Goal: Information Seeking & Learning: Learn about a topic

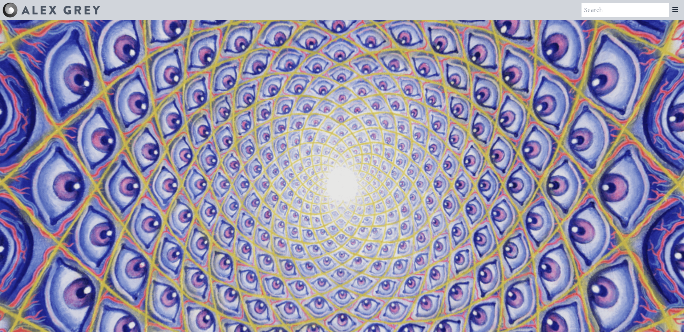
drag, startPoint x: 325, startPoint y: 150, endPoint x: 261, endPoint y: 150, distance: 63.7
click at [261, 150] on video "Your browser does not support the video tag." at bounding box center [342, 186] width 684 height 385
drag, startPoint x: 355, startPoint y: 158, endPoint x: 408, endPoint y: 181, distance: 57.2
click at [408, 181] on video "Your browser does not support the video tag." at bounding box center [342, 186] width 684 height 385
drag, startPoint x: 359, startPoint y: 158, endPoint x: 432, endPoint y: 156, distance: 73.2
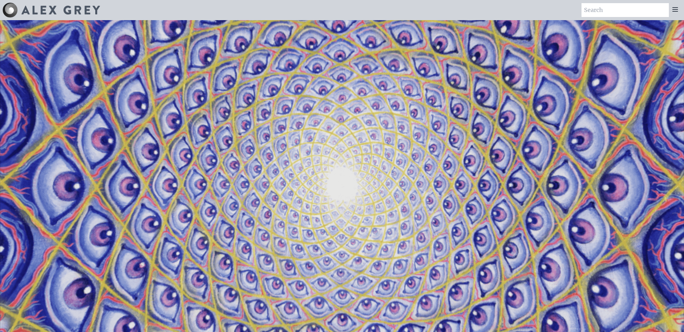
click at [432, 156] on video "Your browser does not support the video tag." at bounding box center [342, 186] width 684 height 385
drag, startPoint x: 409, startPoint y: 156, endPoint x: 422, endPoint y: 156, distance: 12.9
click at [422, 156] on video "Your browser does not support the video tag." at bounding box center [342, 186] width 684 height 385
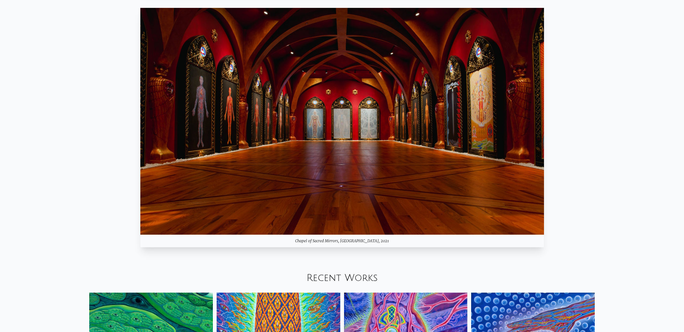
scroll to position [685, 0]
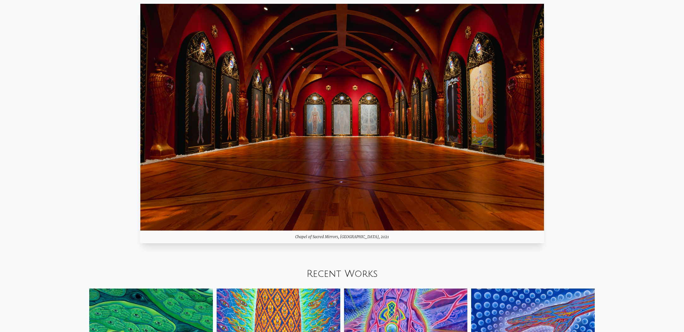
click at [395, 181] on img at bounding box center [342, 117] width 404 height 227
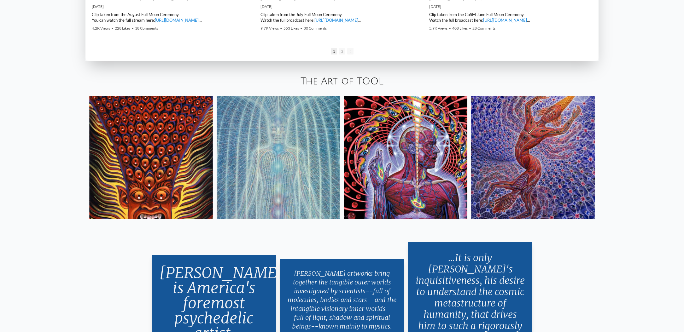
scroll to position [1306, 0]
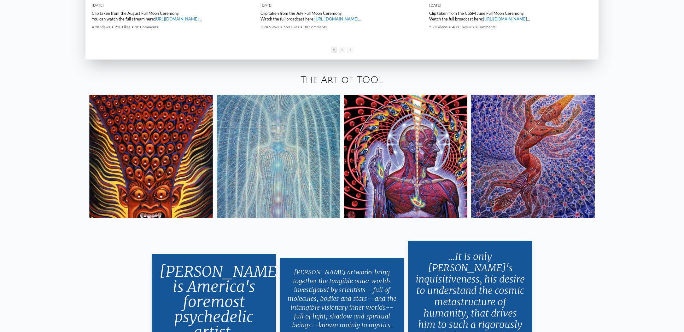
click at [447, 181] on img at bounding box center [406, 157] width 124 height 124
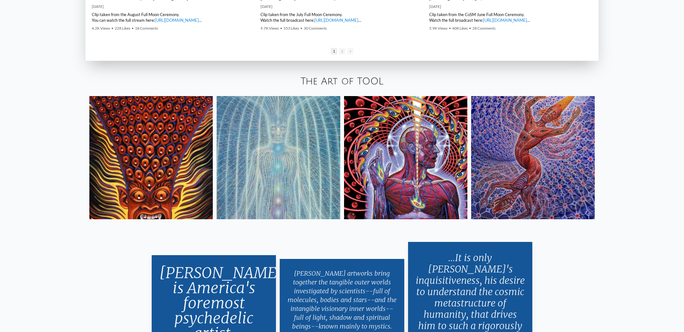
click at [160, 189] on img at bounding box center [151, 158] width 124 height 124
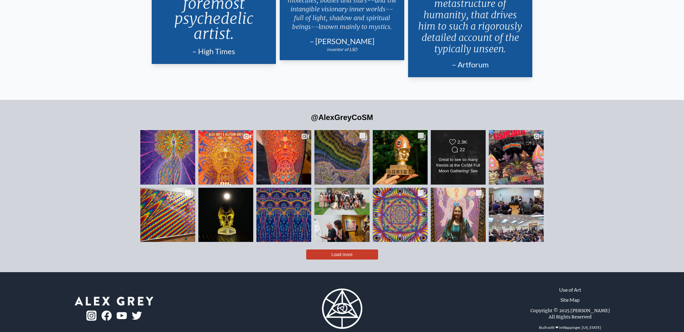
scroll to position [1607, 0]
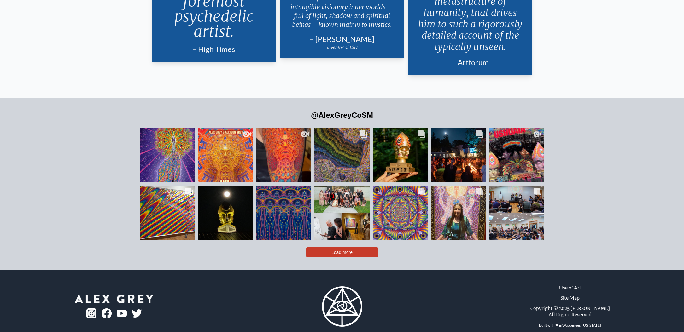
click at [340, 250] on span "Load more" at bounding box center [341, 252] width 21 height 5
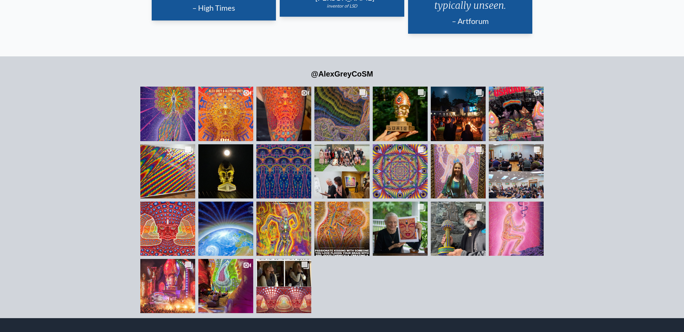
scroll to position [1653, 0]
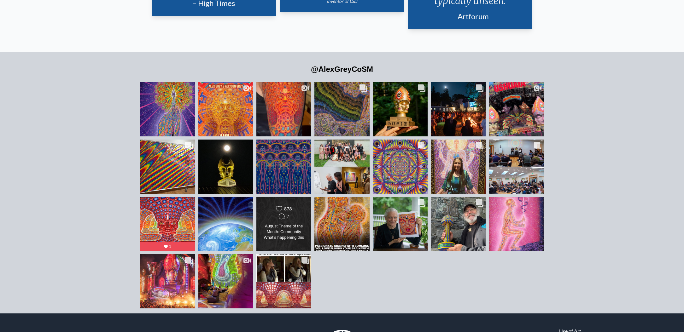
click at [296, 224] on div "August Theme of the Month: Community What’s happening this month at CoSM?  🌟Ent…" at bounding box center [284, 233] width 44 height 18
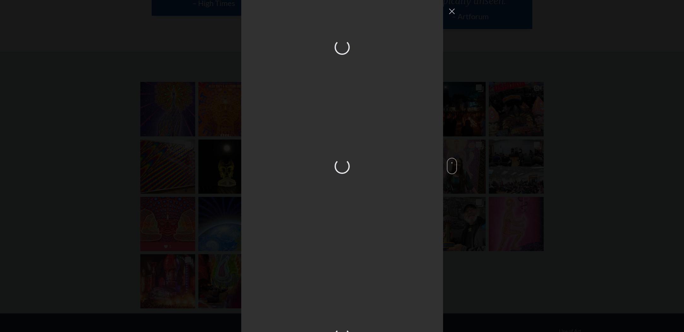
scroll to position [1945, 0]
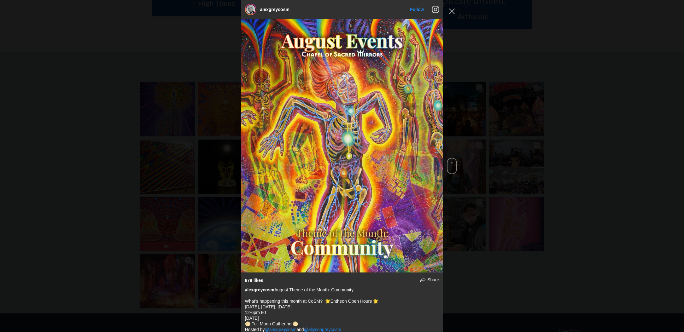
click at [504, 184] on div "alexgreycosm Follow" at bounding box center [342, 166] width 684 height 332
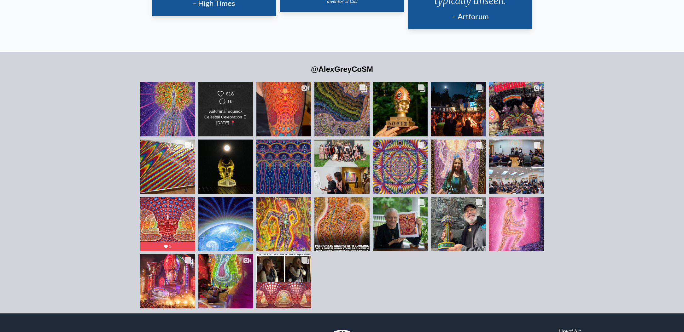
scroll to position [1655, 0]
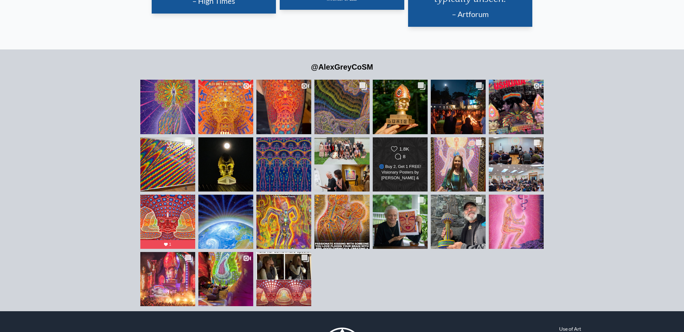
click at [395, 154] on icon "Comments Count" at bounding box center [398, 157] width 6 height 6
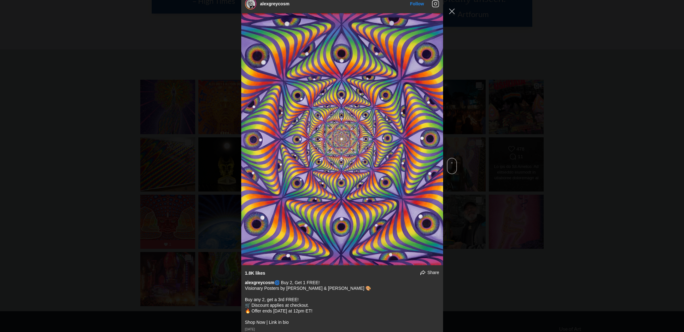
click at [533, 139] on div "alexgreycosm Follow" at bounding box center [342, 166] width 684 height 332
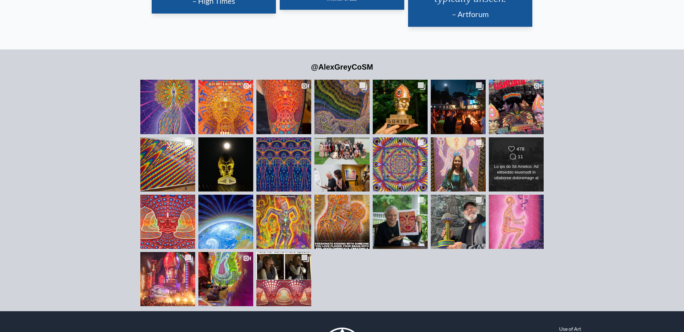
click at [494, 152] on div "Likes Count 478 Comments Count 11" at bounding box center [516, 164] width 44 height 37
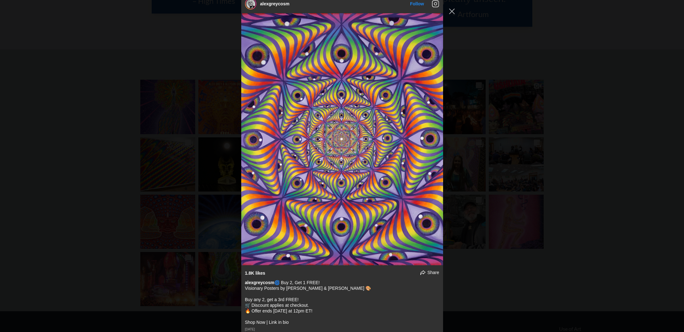
scroll to position [2125, 0]
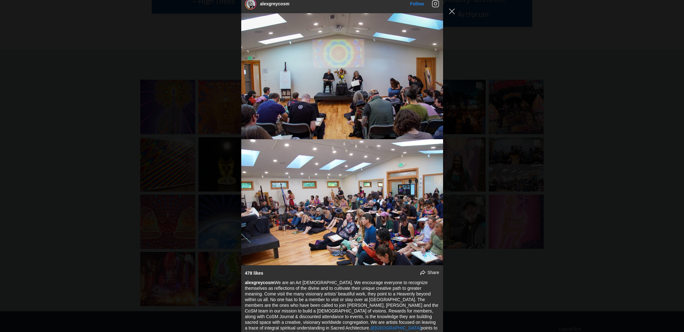
click at [467, 139] on div "alexgreycosm Follow" at bounding box center [342, 166] width 684 height 332
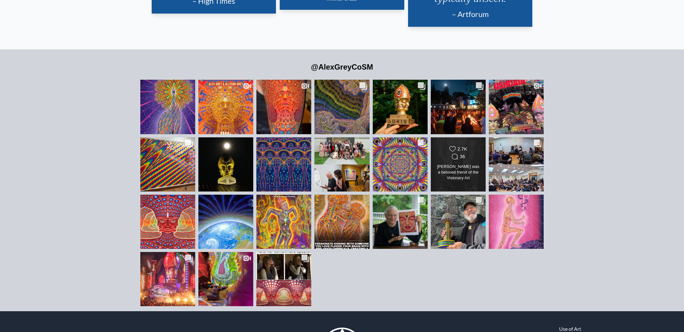
click at [449, 164] on div "Monti Moore was a beloved friend of the Visionary Art Community. She and Mark H…" at bounding box center [458, 173] width 44 height 18
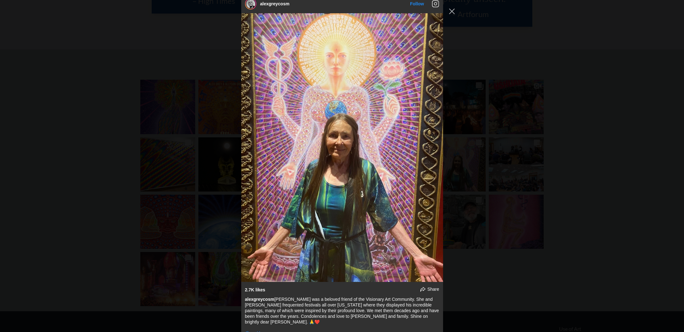
drag, startPoint x: 487, startPoint y: 153, endPoint x: 264, endPoint y: 156, distance: 222.7
click at [487, 153] on div "alexgreycosm Follow" at bounding box center [342, 166] width 684 height 332
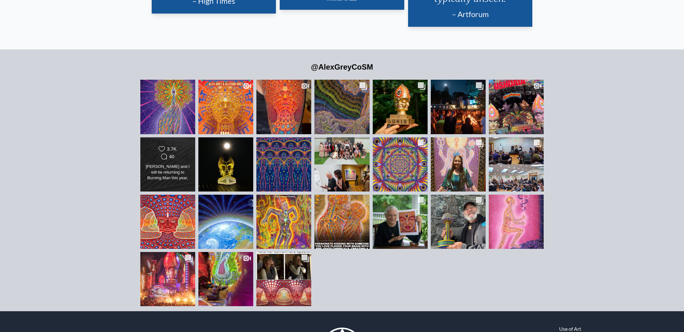
click at [177, 164] on div "Allyson and I will be returning to Burning Man this year, continuing to work on…" at bounding box center [167, 173] width 44 height 18
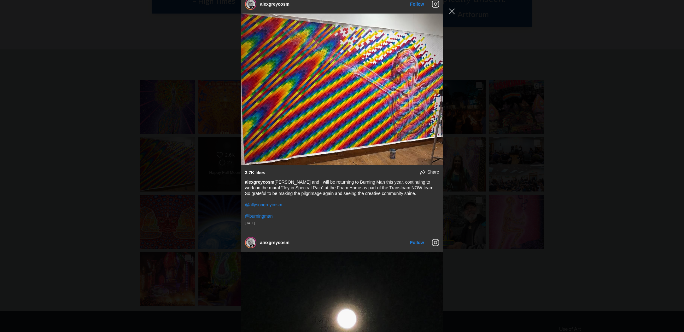
drag, startPoint x: 176, startPoint y: 141, endPoint x: 240, endPoint y: 142, distance: 64.3
click at [176, 141] on div "alexgreycosm Follow" at bounding box center [342, 166] width 684 height 332
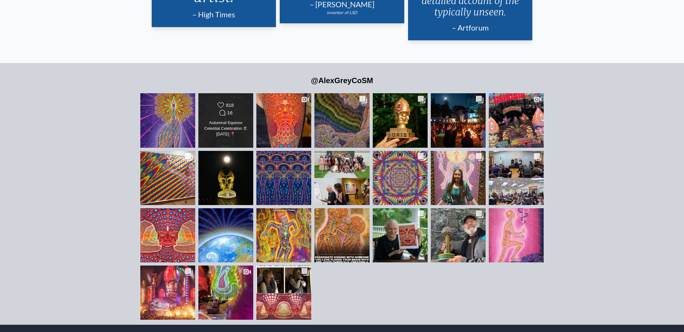
scroll to position [1643, 0]
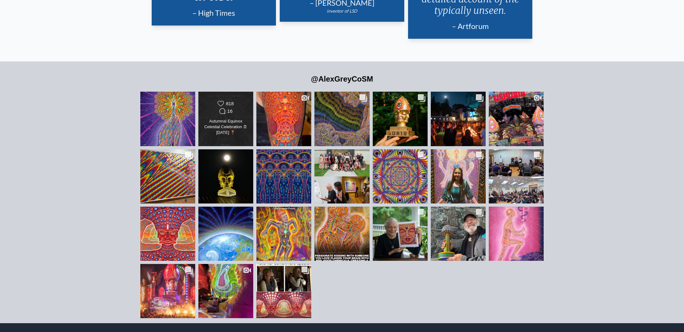
click at [231, 126] on div "Likes Count 818 Comments Count 16 Autumnal Equinox Celestial Celebration 🗓 Sept…" at bounding box center [225, 119] width 44 height 37
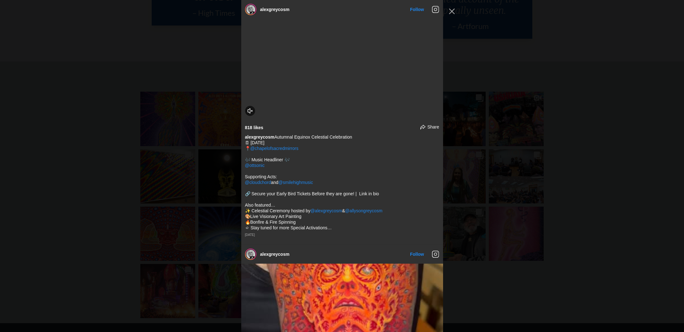
click at [201, 120] on div "alexgreycosm Follow" at bounding box center [342, 166] width 684 height 332
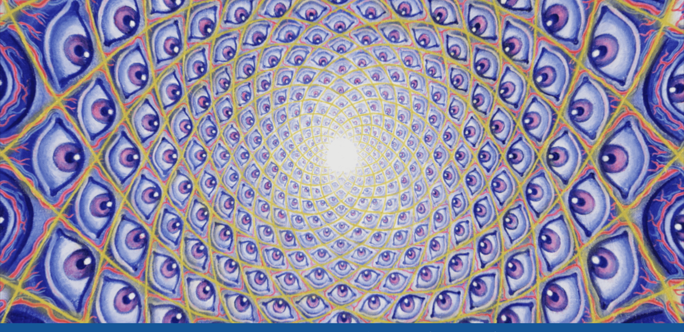
scroll to position [0, 0]
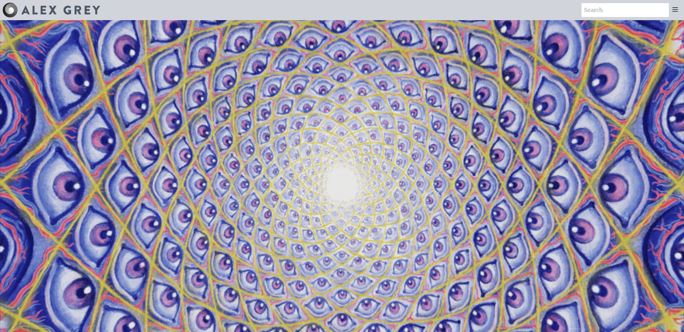
click at [675, 10] on icon at bounding box center [675, 10] width 8 height 8
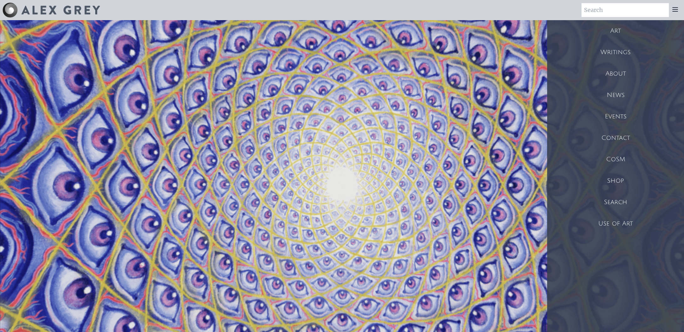
click at [616, 96] on div "News" at bounding box center [615, 95] width 137 height 21
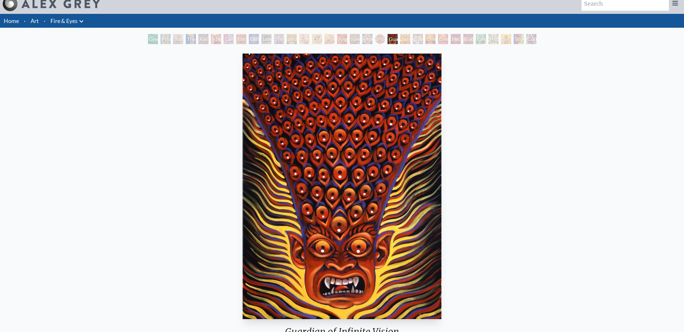
scroll to position [8, 0]
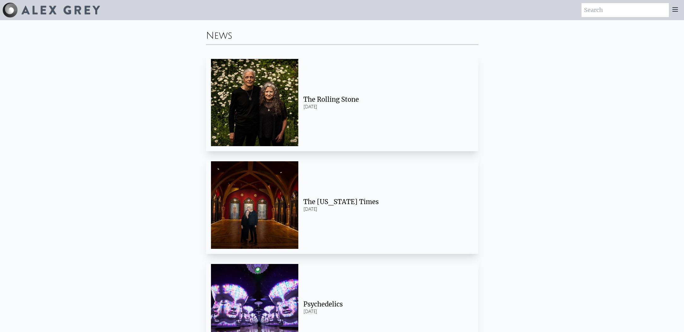
click at [259, 109] on img at bounding box center [254, 102] width 87 height 87
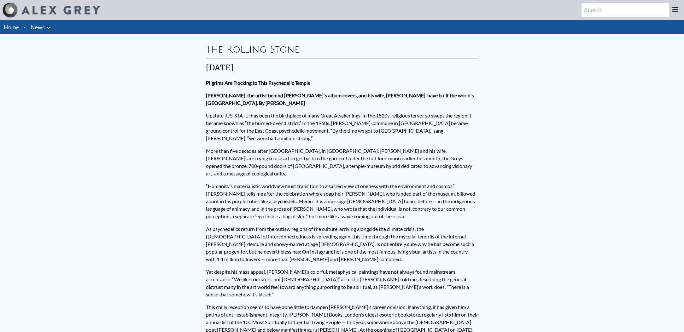
click at [85, 11] on img at bounding box center [60, 10] width 79 height 9
